Goal: Information Seeking & Learning: Learn about a topic

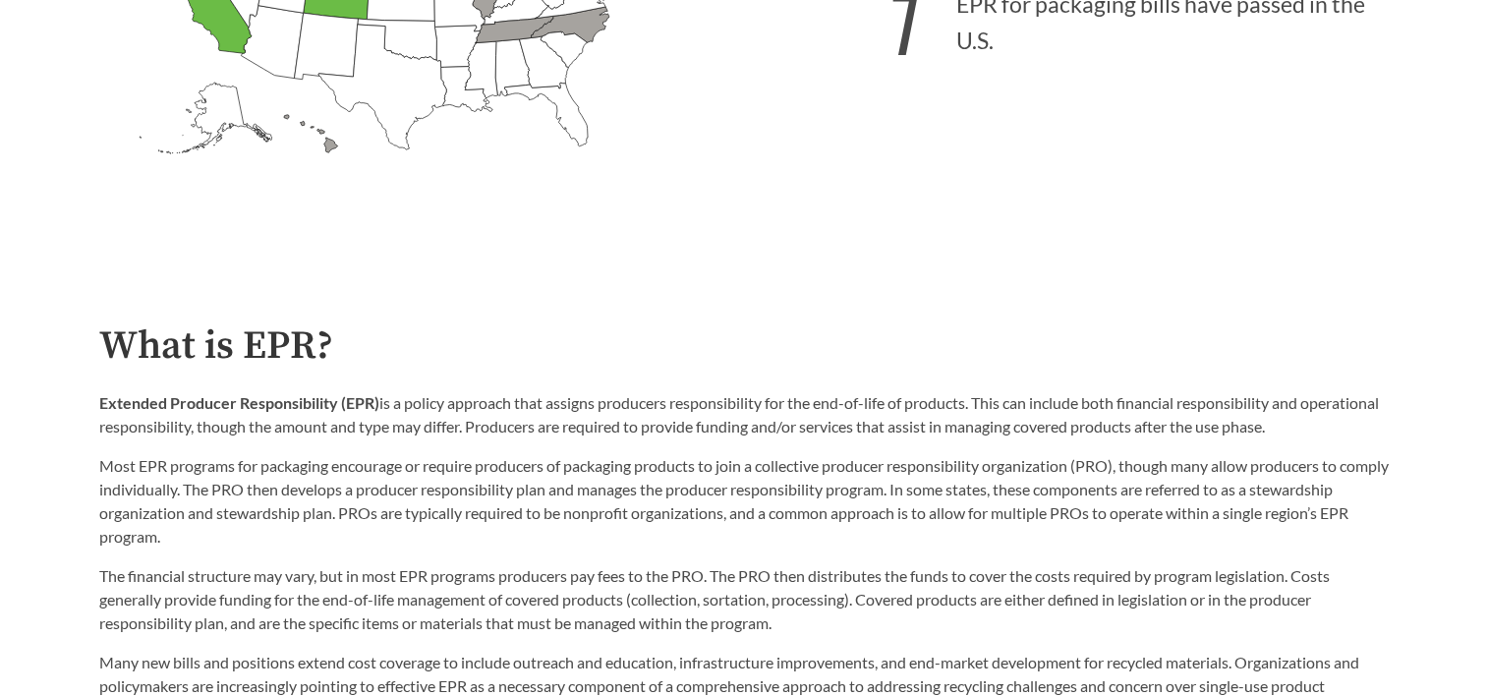
scroll to position [983, 0]
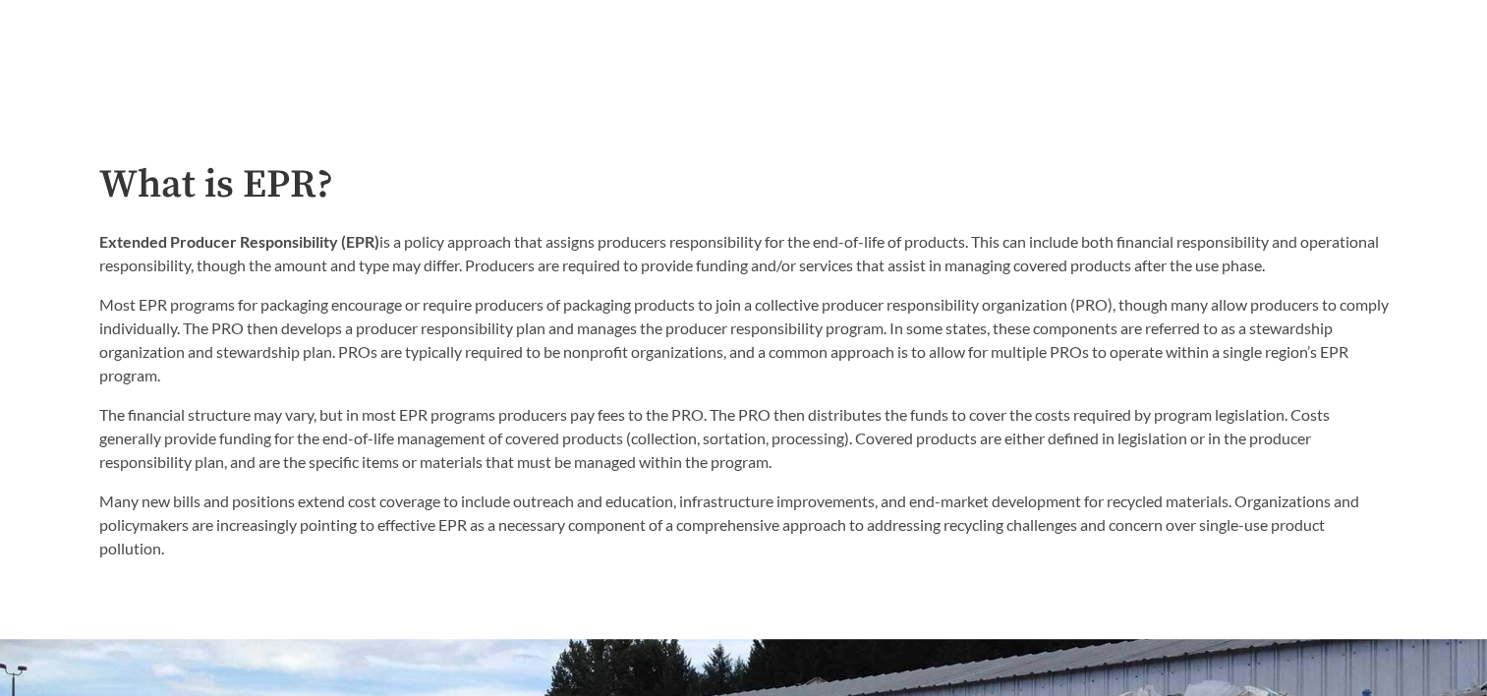
click at [579, 282] on div "Extended Producer Responsibility (EPR) is a policy approach that assigns produc…" at bounding box center [743, 308] width 1289 height 157
drag, startPoint x: 99, startPoint y: 241, endPoint x: 1366, endPoint y: 271, distance: 1267.1
click at [1366, 271] on p "Extended Producer Responsibility (EPR) is a policy approach that assigns produc…" at bounding box center [743, 253] width 1289 height 47
drag, startPoint x: 1366, startPoint y: 271, endPoint x: 1132, endPoint y: 268, distance: 233.9
copy p "Extended Producer Responsibility (EPR) is a policy approach that assigns produc…"
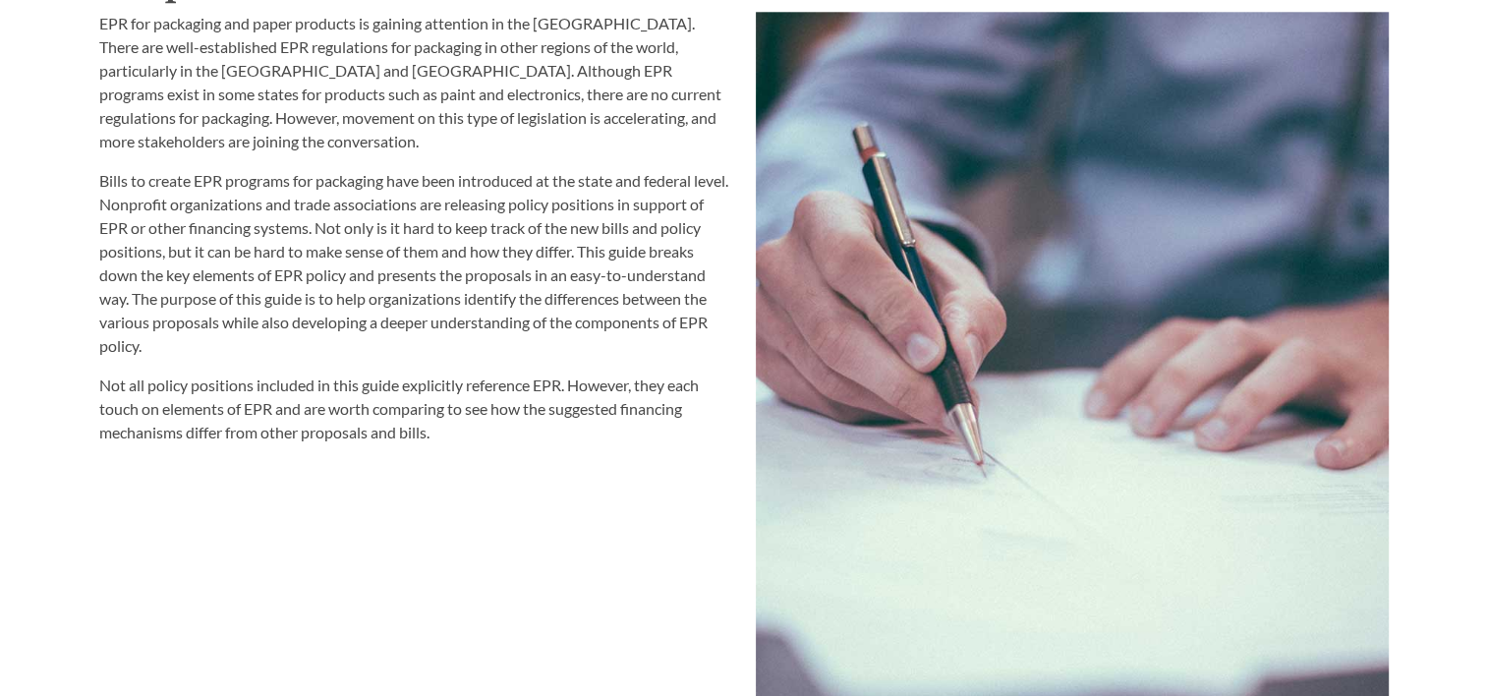
scroll to position [2227, 0]
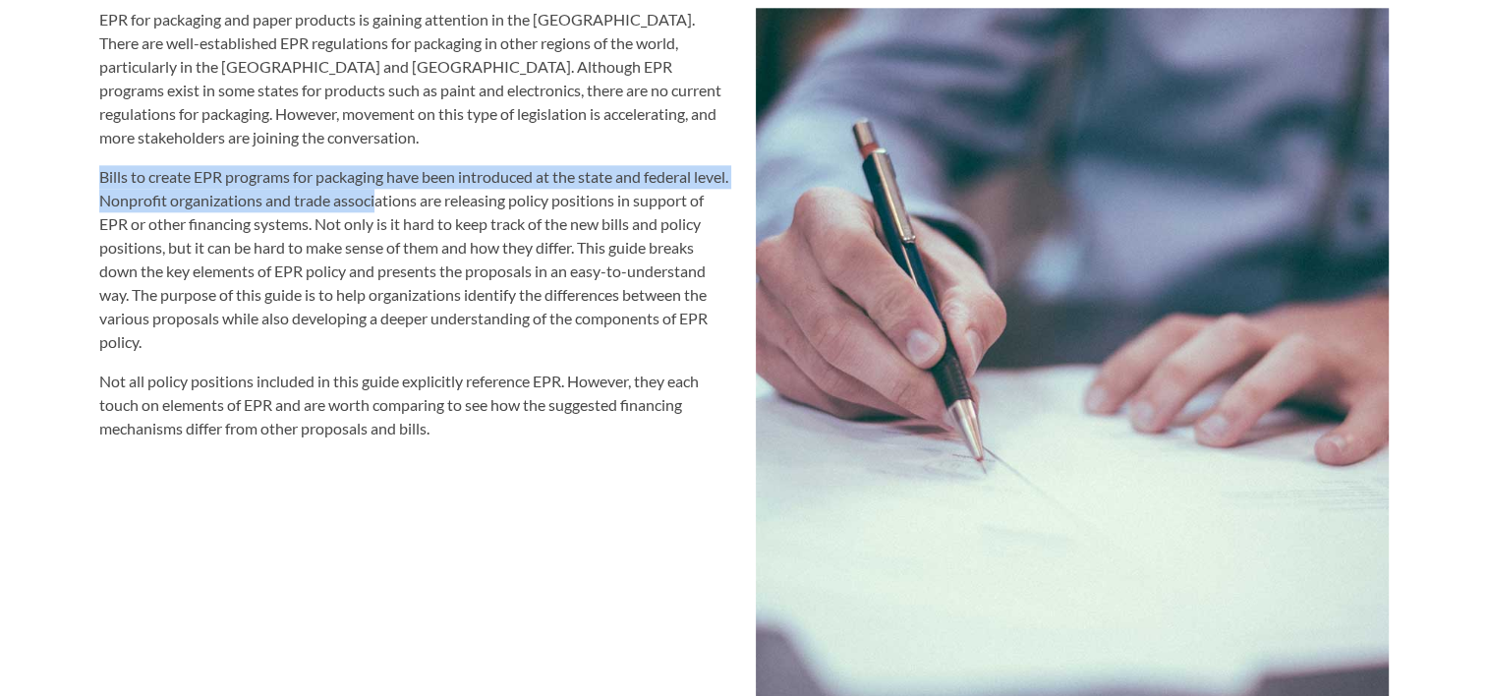
drag, startPoint x: 98, startPoint y: 173, endPoint x: 416, endPoint y: 208, distance: 319.4
click at [416, 208] on p "Bills to create EPR programs for packaging have been introduced at the state an…" at bounding box center [415, 259] width 633 height 189
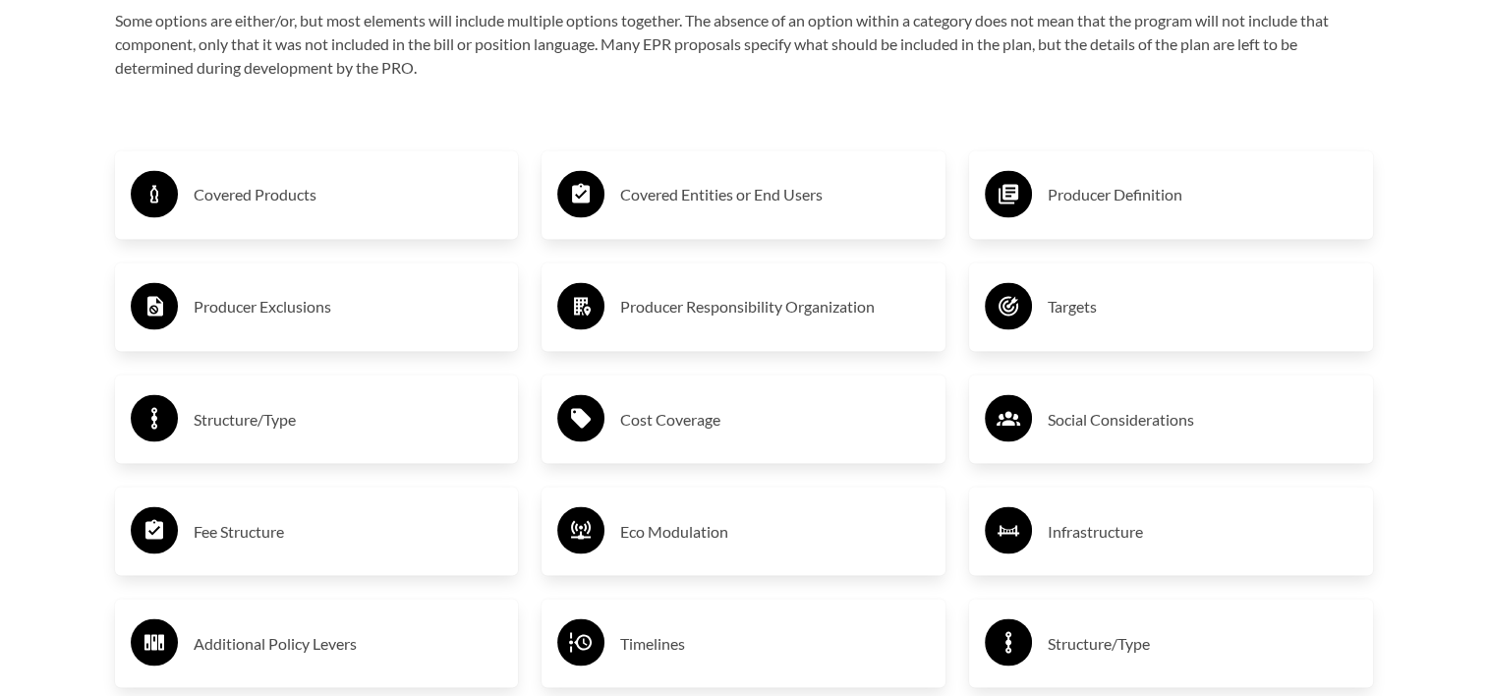
scroll to position [3341, 0]
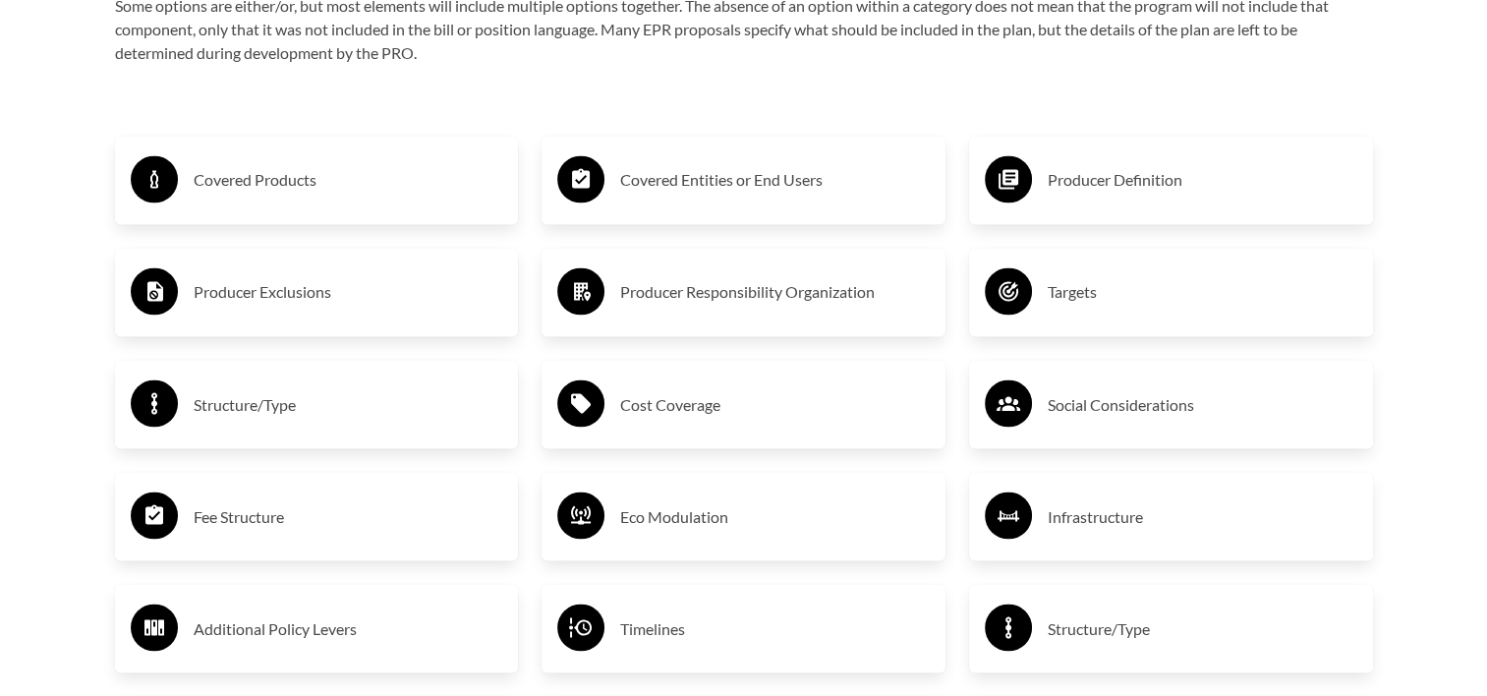
click at [366, 277] on div "Producer Exclusions" at bounding box center [317, 291] width 372 height 57
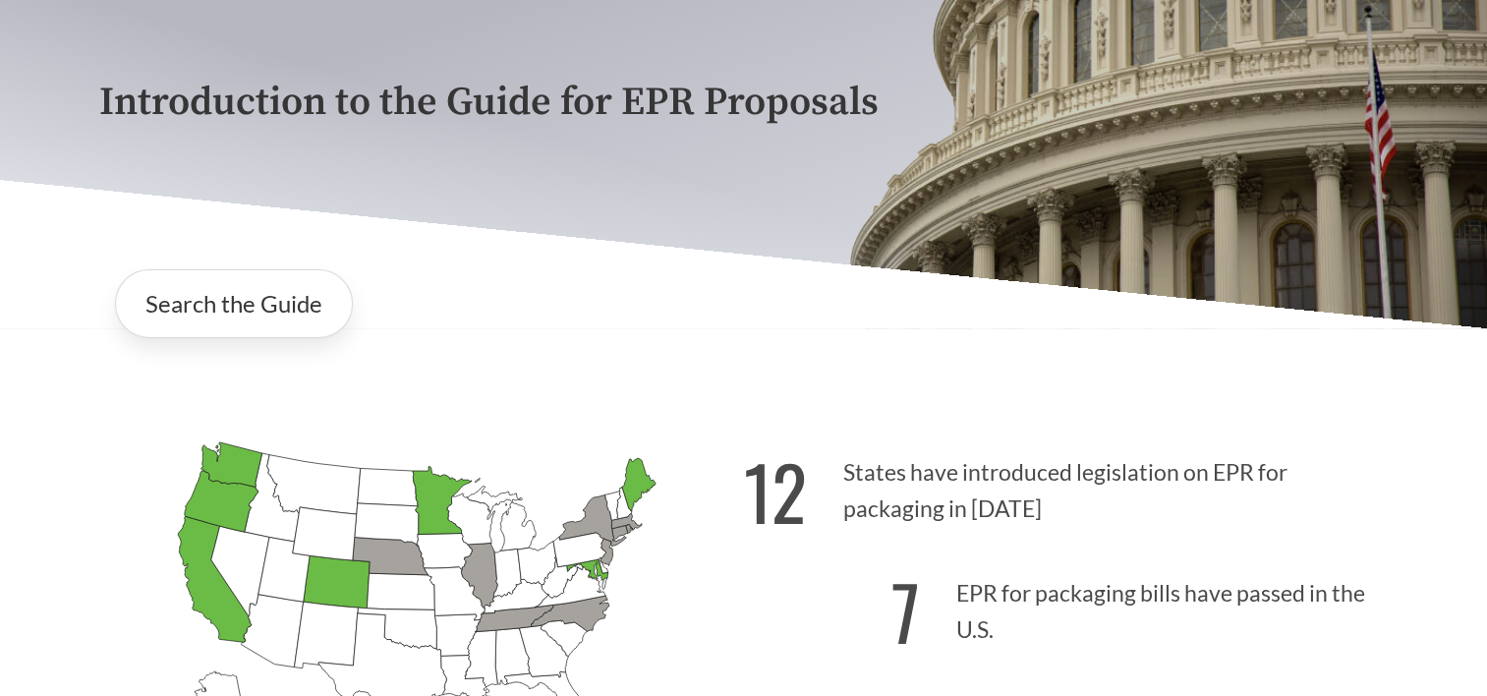
scroll to position [229, 0]
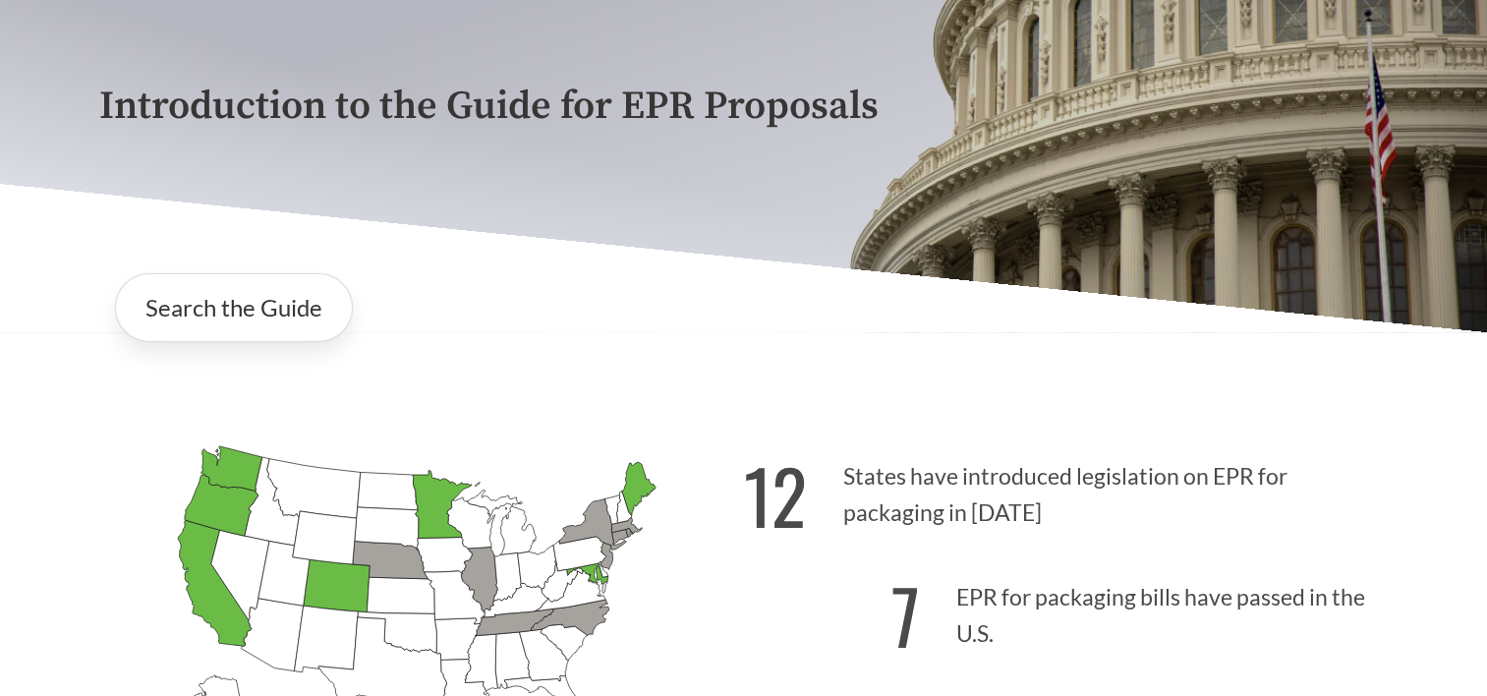
click at [446, 558] on icon "[US_STATE] Introduced:" at bounding box center [443, 556] width 55 height 36
click at [272, 308] on link "Search the Guide" at bounding box center [234, 307] width 238 height 69
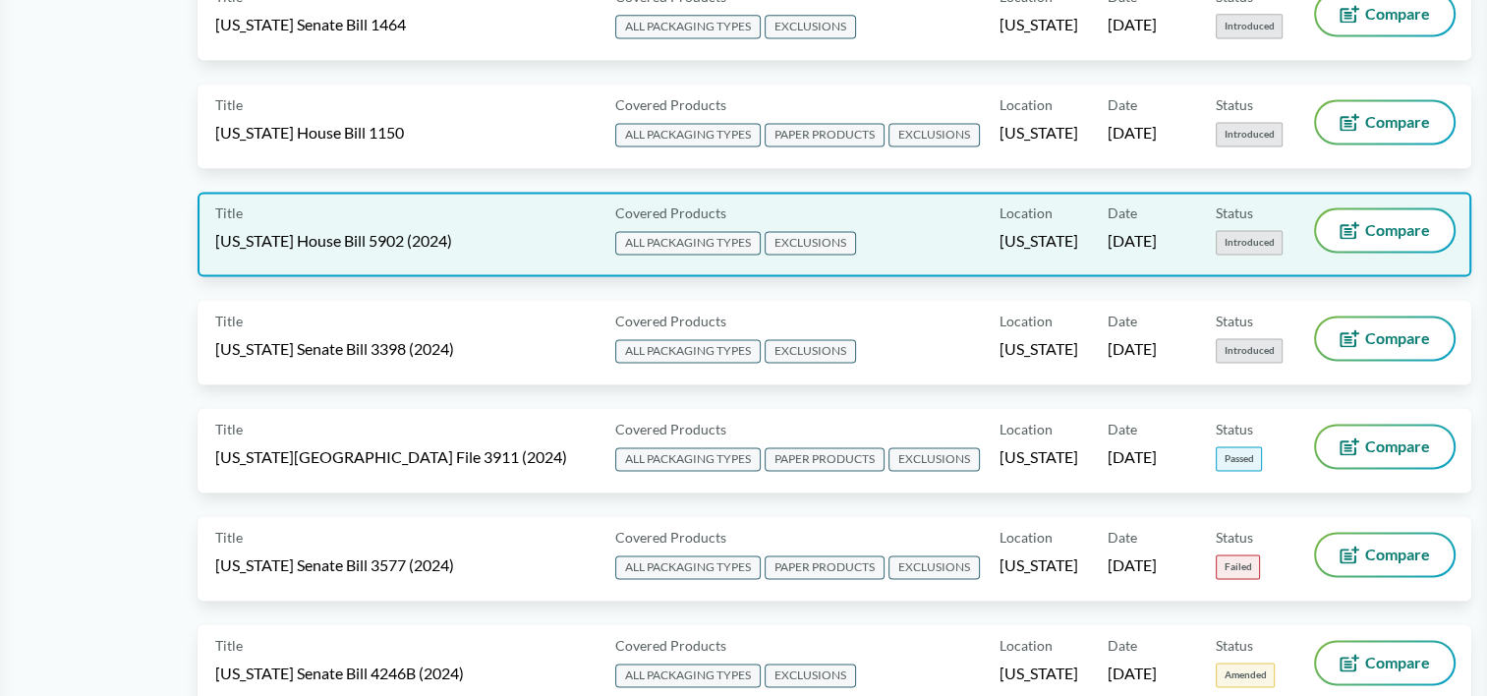
scroll to position [2981, 0]
